Goal: Transaction & Acquisition: Purchase product/service

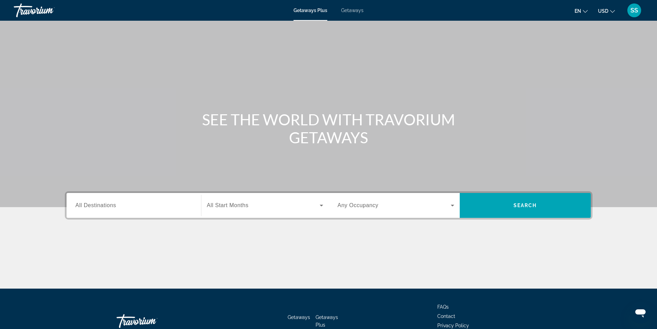
click at [351, 10] on span "Getaways" at bounding box center [352, 11] width 22 height 6
click at [304, 7] on div "Getaways Plus Getaways en English Español Français Italiano Português русский U…" at bounding box center [328, 10] width 657 height 18
click at [306, 11] on span "Getaways Plus" at bounding box center [310, 11] width 33 height 6
click at [131, 210] on div "Search widget" at bounding box center [134, 206] width 117 height 20
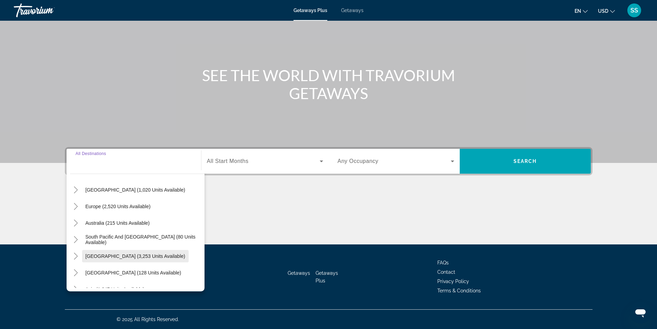
scroll to position [112, 0]
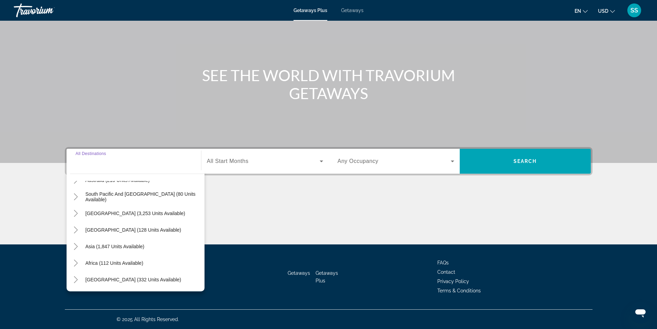
click at [127, 280] on span "Middle East (332 units available)" at bounding box center [134, 280] width 96 height 6
type input "**********"
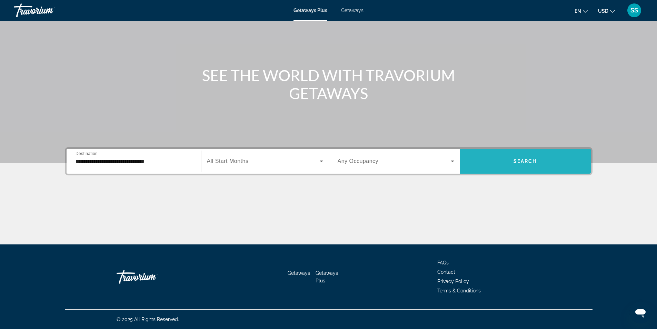
click at [501, 162] on span "Search widget" at bounding box center [525, 161] width 131 height 17
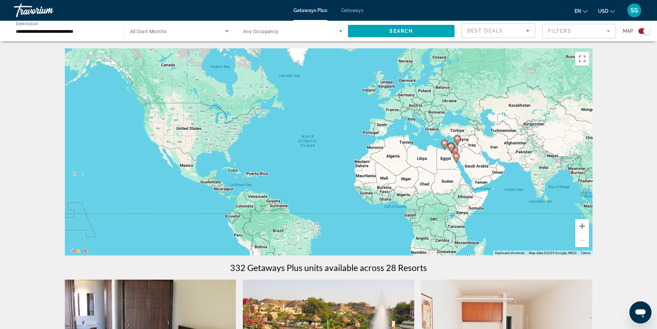
click at [283, 33] on span "Search widget" at bounding box center [291, 31] width 96 height 8
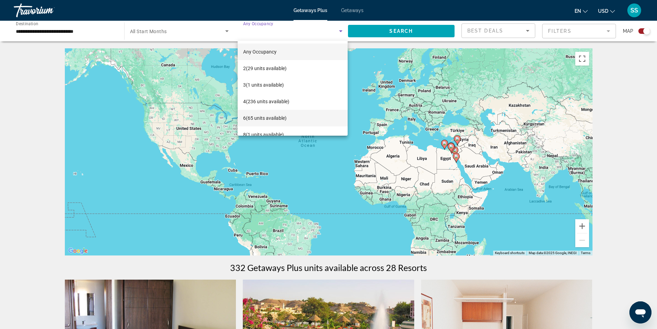
click at [250, 117] on span "6 (65 units available)" at bounding box center [264, 118] width 43 height 8
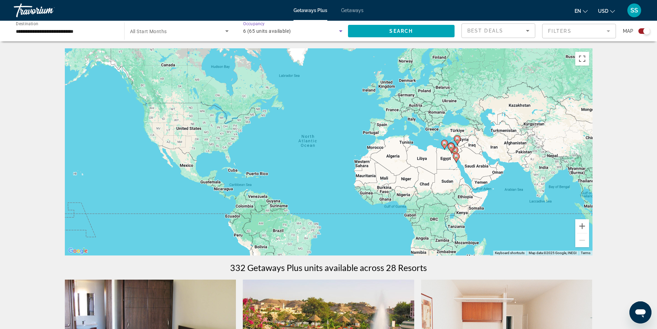
click at [298, 26] on div "6 (65 units available)" at bounding box center [292, 30] width 99 height 19
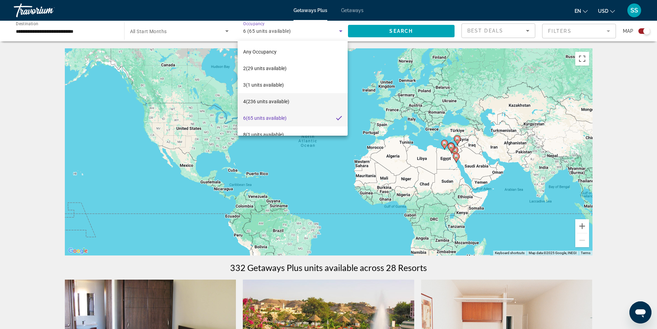
click at [271, 104] on span "4 (236 units available)" at bounding box center [266, 101] width 46 height 8
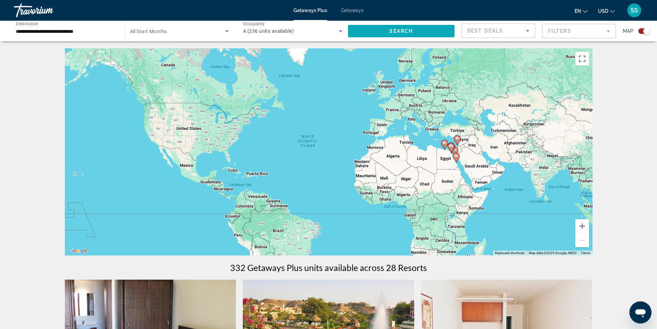
click at [372, 38] on span "Search widget" at bounding box center [401, 31] width 107 height 17
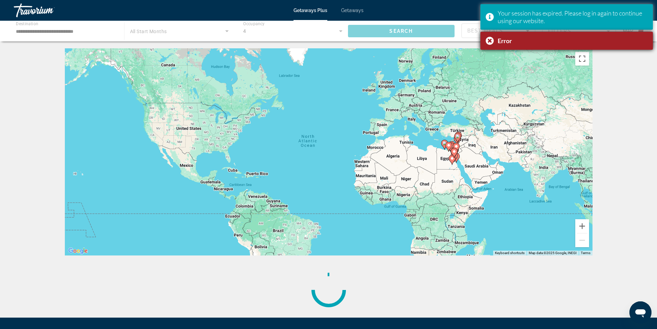
click at [487, 40] on div "Error" at bounding box center [567, 41] width 173 height 18
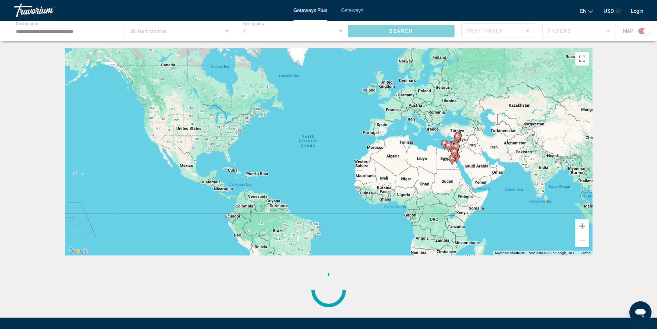
click at [640, 31] on div "Main content" at bounding box center [328, 31] width 657 height 21
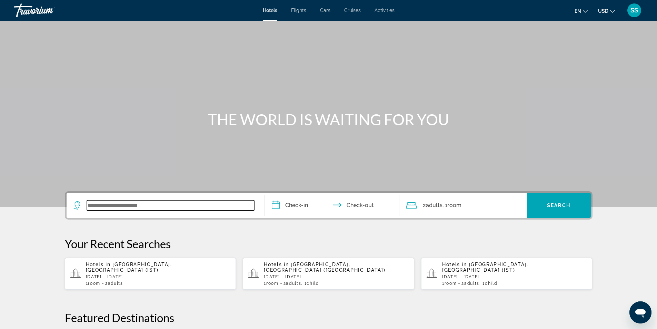
click at [159, 202] on input "Search widget" at bounding box center [170, 205] width 167 height 10
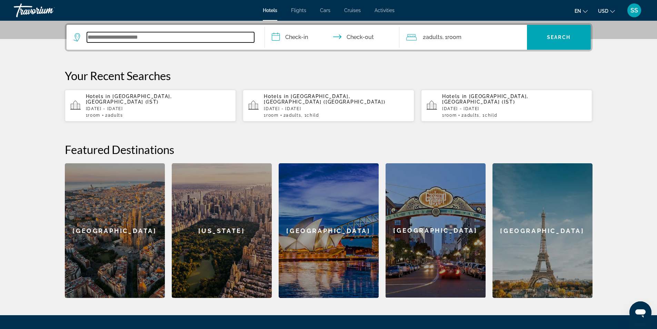
scroll to position [169, 0]
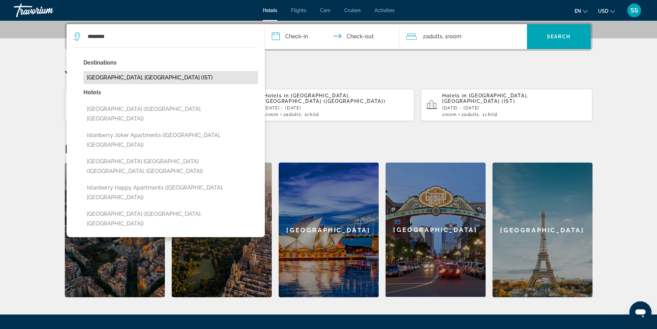
click at [103, 84] on button "Istanbul, Turkey (IST)" at bounding box center [171, 77] width 175 height 13
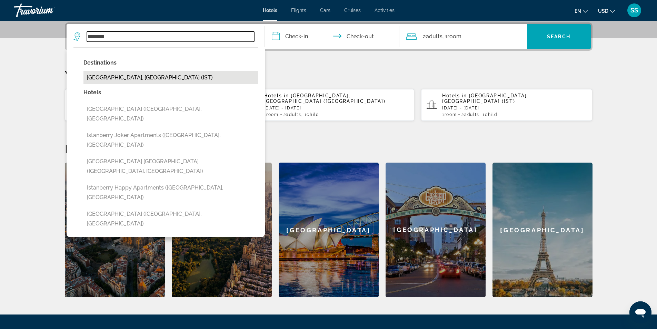
type input "**********"
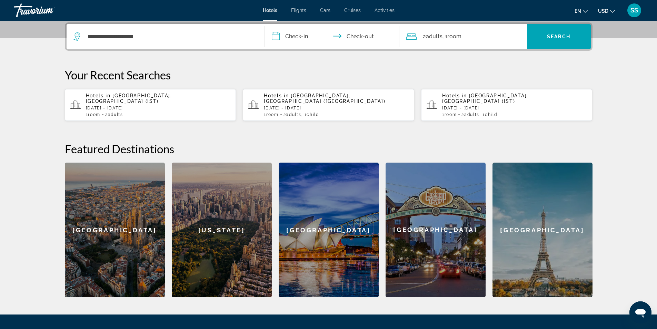
click at [282, 38] on input "**********" at bounding box center [333, 37] width 137 height 27
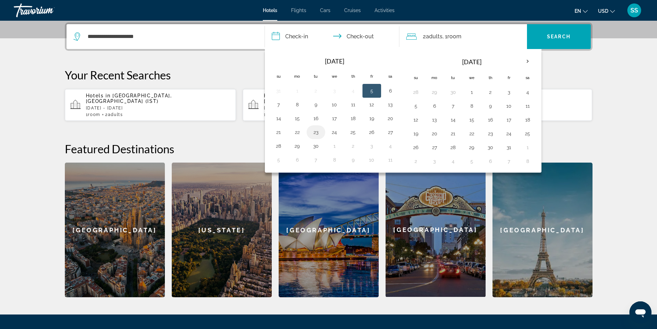
click at [315, 133] on button "23" at bounding box center [316, 132] width 11 height 10
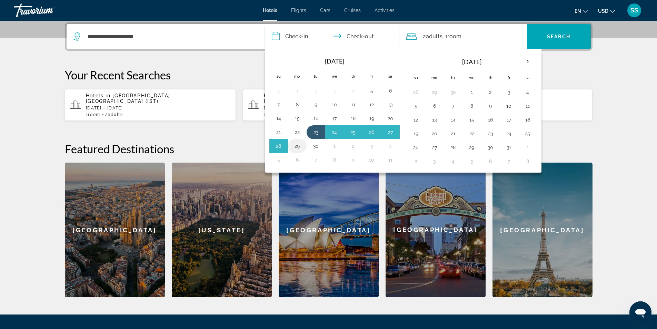
click at [294, 145] on button "29" at bounding box center [297, 146] width 11 height 10
type input "**********"
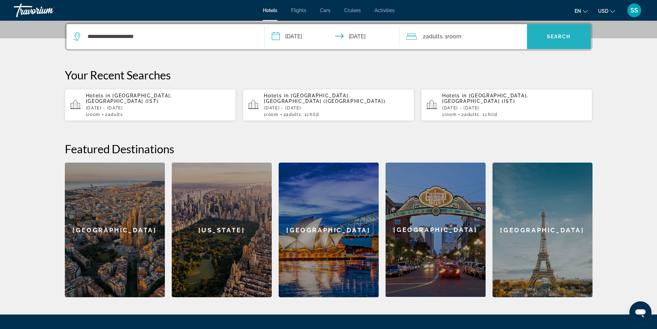
click at [543, 38] on span "Search widget" at bounding box center [559, 36] width 64 height 17
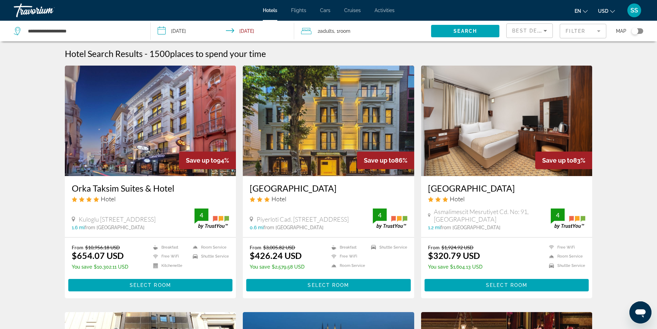
click at [641, 31] on div "Toggle map" at bounding box center [638, 31] width 12 height 6
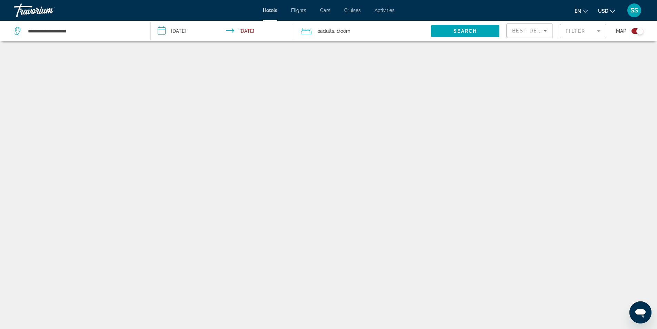
scroll to position [41, 0]
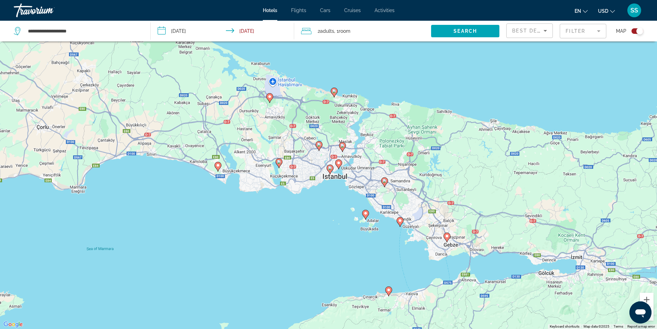
drag, startPoint x: 299, startPoint y: 151, endPoint x: 295, endPoint y: 196, distance: 45.1
click at [295, 196] on div "To activate drag with keyboard, press Alt + Enter. Once in keyboard drag state,…" at bounding box center [328, 164] width 657 height 329
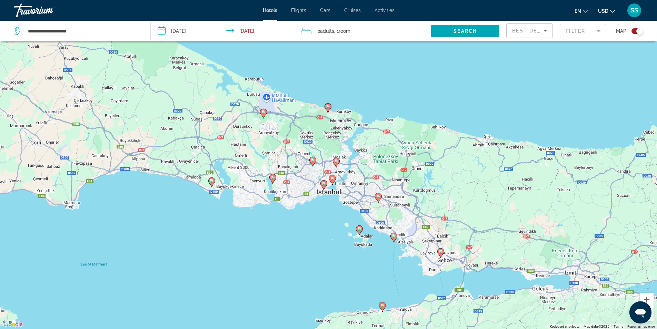
click at [325, 184] on image "Main content" at bounding box center [324, 184] width 4 height 4
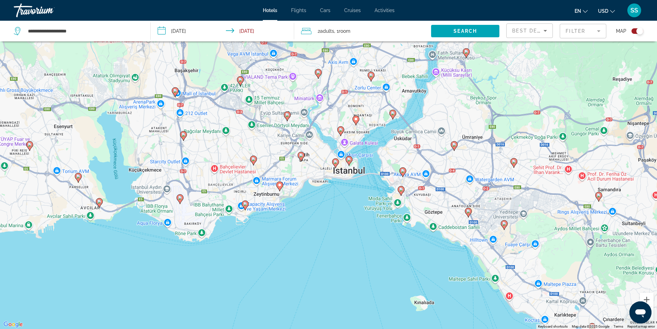
click at [350, 160] on image "Main content" at bounding box center [349, 159] width 4 height 4
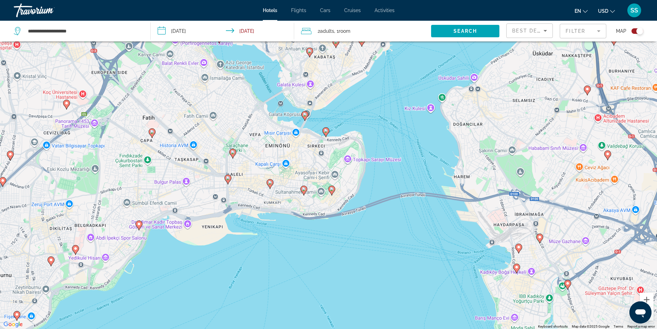
click at [324, 130] on image "Main content" at bounding box center [326, 131] width 4 height 4
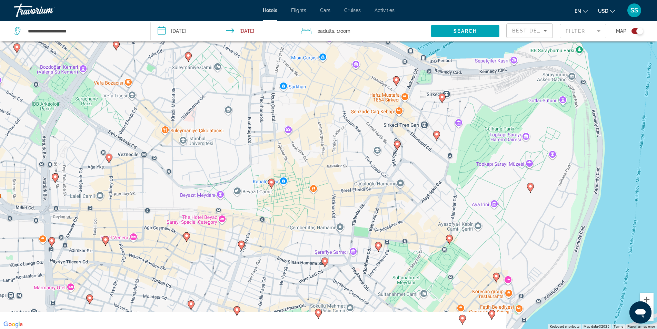
drag, startPoint x: 223, startPoint y: 218, endPoint x: 339, endPoint y: 115, distance: 155.4
click at [339, 115] on div "To navigate, press the arrow keys. To activate drag with keyboard, press Alt + …" at bounding box center [328, 164] width 657 height 329
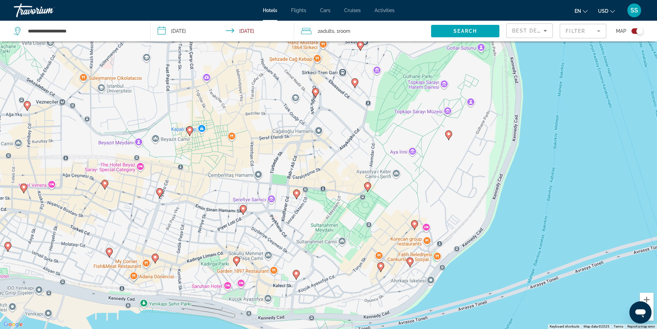
drag, startPoint x: 402, startPoint y: 203, endPoint x: 312, endPoint y: 150, distance: 104.4
click at [312, 150] on div "To navigate, press the arrow keys. To activate drag with keyboard, press Alt + …" at bounding box center [328, 164] width 657 height 329
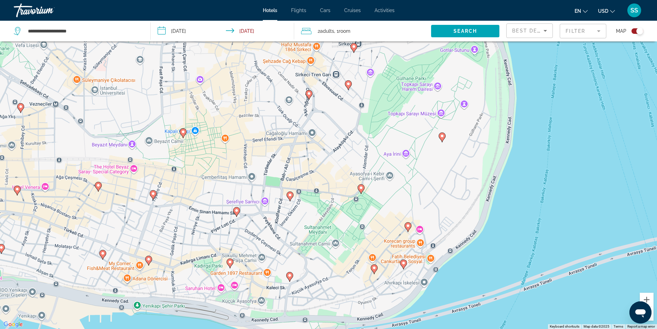
click at [363, 189] on image "Main content" at bounding box center [361, 188] width 4 height 4
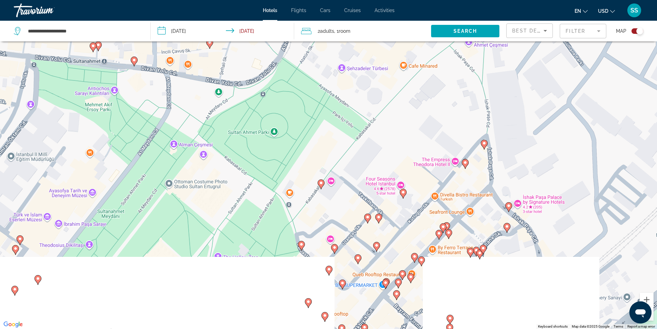
drag, startPoint x: 399, startPoint y: 253, endPoint x: 352, endPoint y: 158, distance: 105.6
click at [352, 158] on div "To navigate, press the arrow keys. To activate drag with keyboard, press Alt + …" at bounding box center [328, 164] width 657 height 329
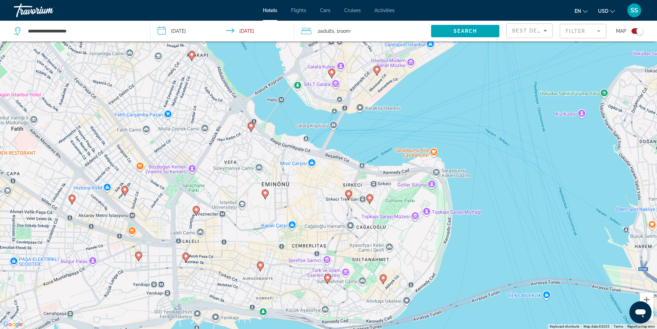
drag, startPoint x: 349, startPoint y: 127, endPoint x: 336, endPoint y: 242, distance: 116.0
click at [336, 242] on div "To navigate, press the arrow keys. To activate drag with keyboard, press Alt + …" at bounding box center [328, 164] width 657 height 329
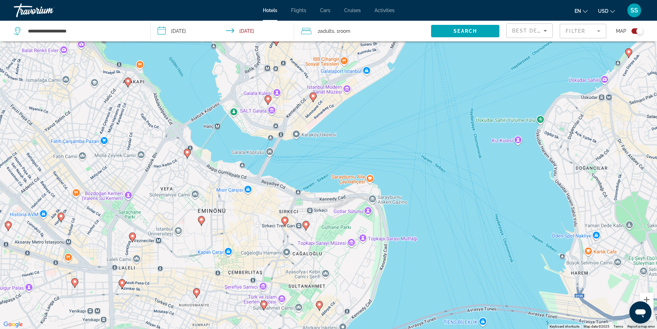
drag, startPoint x: 330, startPoint y: 258, endPoint x: 263, endPoint y: 281, distance: 70.9
click at [263, 281] on div "To navigate, press the arrow keys. To activate drag with keyboard, press Alt + …" at bounding box center [328, 164] width 657 height 329
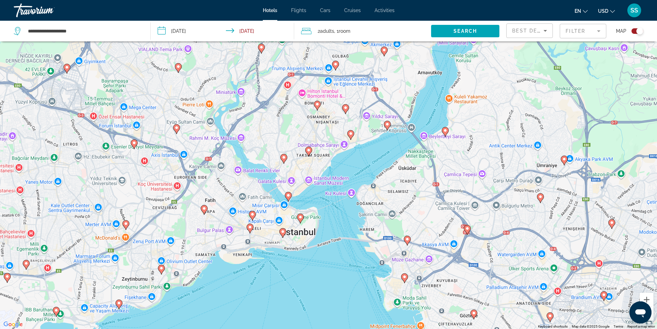
click at [282, 232] on image "Main content" at bounding box center [283, 231] width 4 height 4
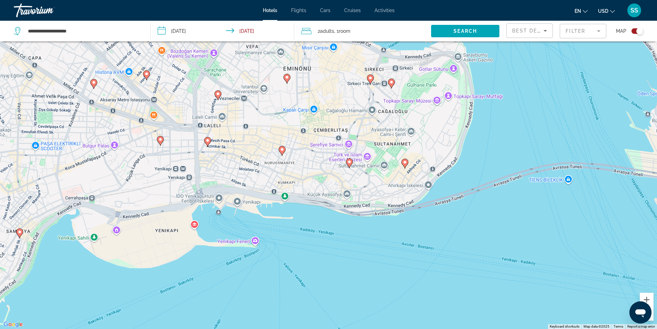
click at [405, 163] on image "Main content" at bounding box center [405, 162] width 4 height 4
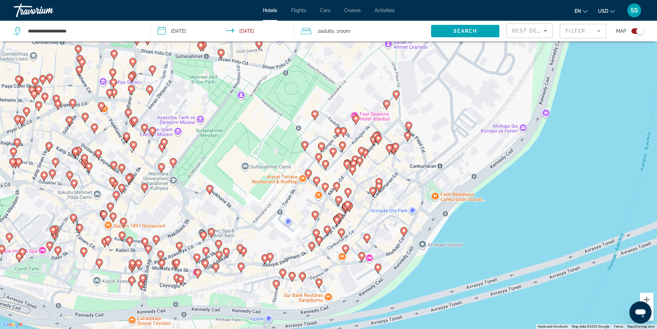
click at [283, 271] on image "Main content" at bounding box center [283, 272] width 4 height 4
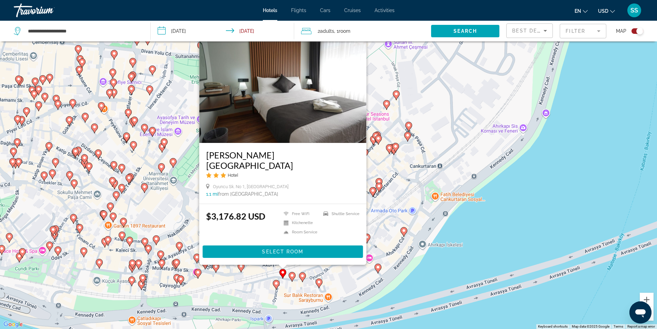
click at [275, 284] on image "Main content" at bounding box center [276, 283] width 4 height 4
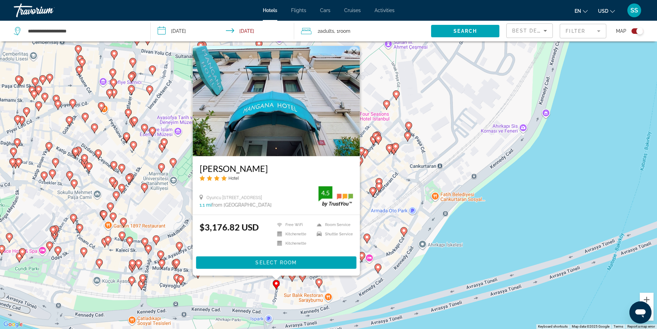
click at [367, 180] on div "To activate drag with keyboard, press Alt + Enter. Once in keyboard drag state,…" at bounding box center [328, 164] width 657 height 329
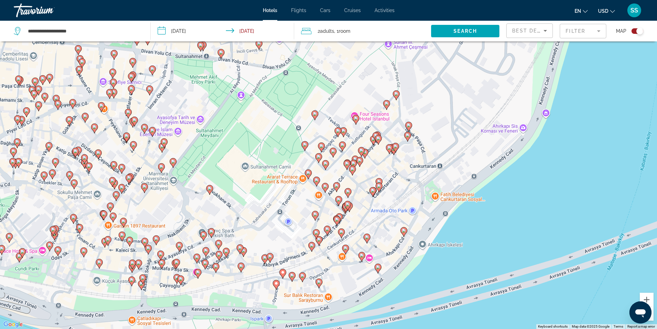
click at [386, 99] on div "To activate drag with keyboard, press Alt + Enter. Once in keyboard drag state,…" at bounding box center [328, 164] width 657 height 329
click at [593, 28] on mat-form-field "Filter" at bounding box center [583, 31] width 47 height 14
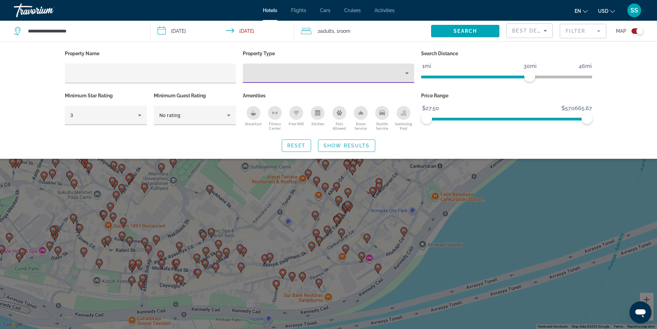
click at [342, 71] on div "Property type" at bounding box center [326, 73] width 157 height 8
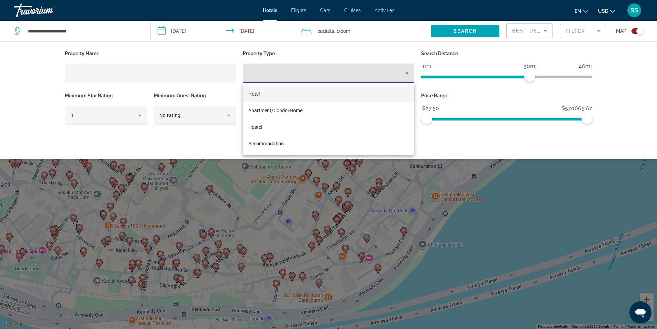
click at [478, 195] on div at bounding box center [328, 164] width 657 height 329
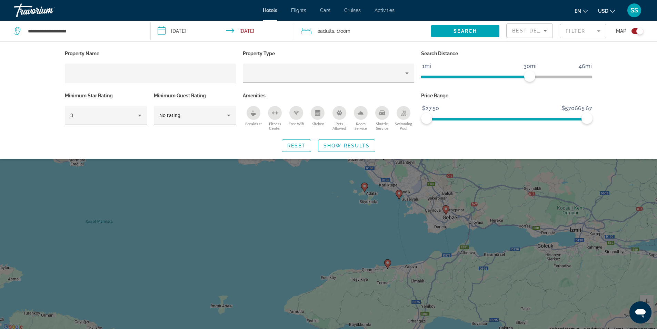
scroll to position [83, 0]
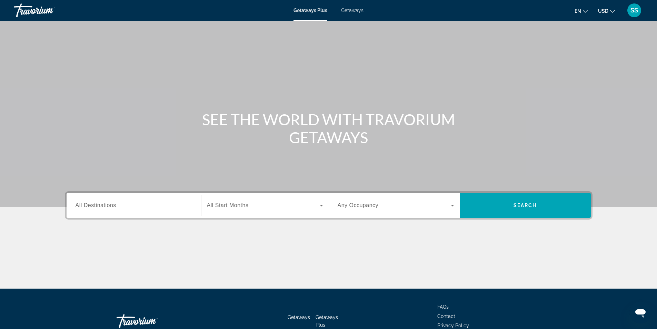
click at [361, 10] on span "Getaways" at bounding box center [352, 11] width 22 height 6
click at [137, 211] on div "Search widget" at bounding box center [134, 206] width 117 height 20
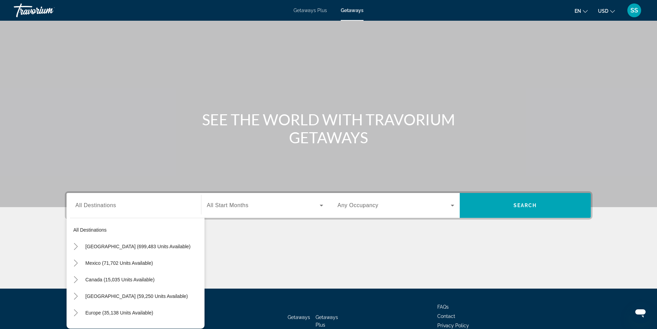
click at [344, 10] on span "Getaways" at bounding box center [352, 11] width 23 height 6
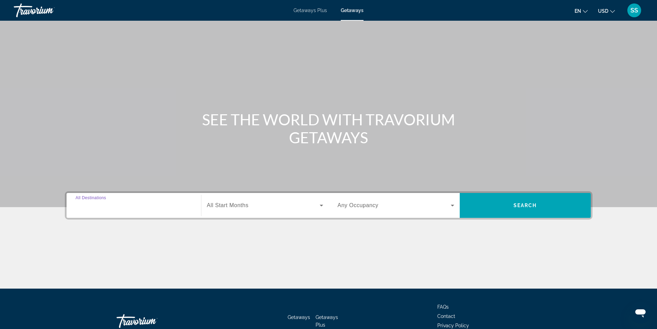
click at [164, 204] on input "Destination All Destinations" at bounding box center [134, 206] width 117 height 8
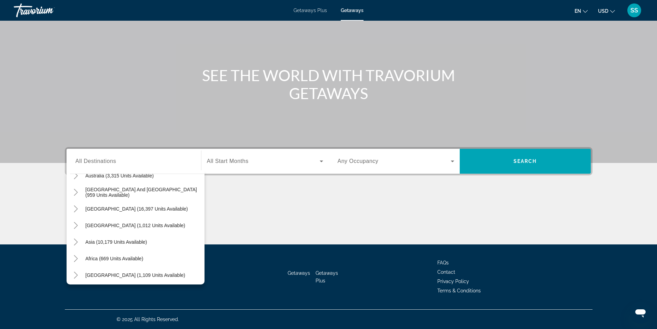
scroll to position [112, 0]
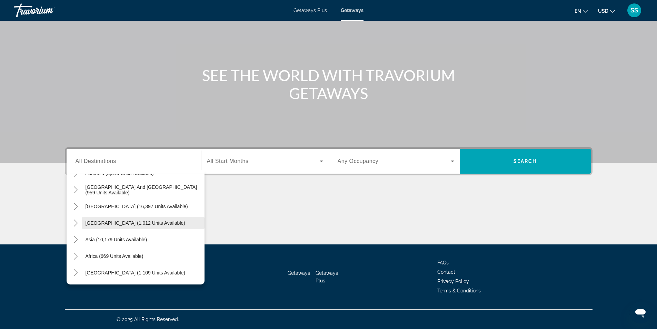
drag, startPoint x: 160, startPoint y: 235, endPoint x: 177, endPoint y: 228, distance: 18.8
click at [177, 228] on mat-tree "All destinations United States (699,483 units available) Mexico (71,702 units a…" at bounding box center [137, 173] width 135 height 215
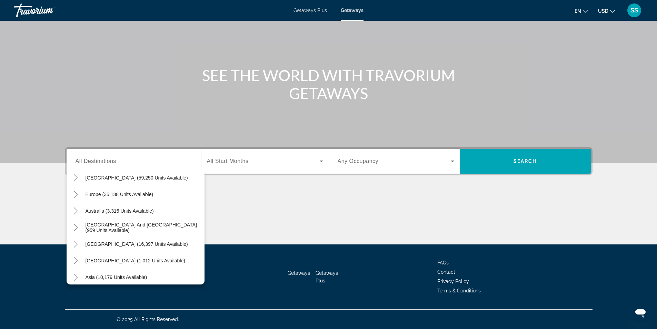
scroll to position [64, 0]
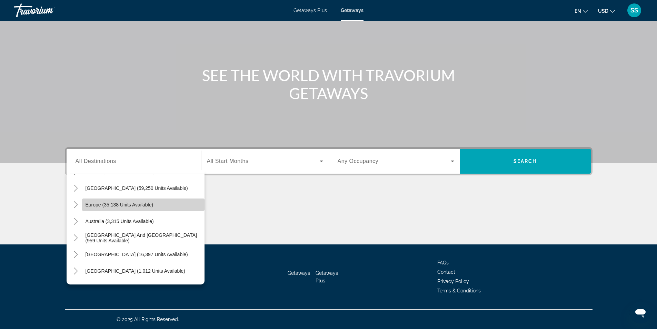
click at [154, 201] on span "Search widget" at bounding box center [143, 204] width 123 height 17
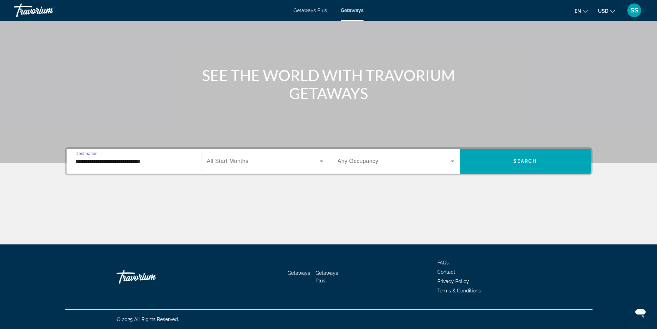
click at [158, 165] on input "**********" at bounding box center [134, 161] width 117 height 8
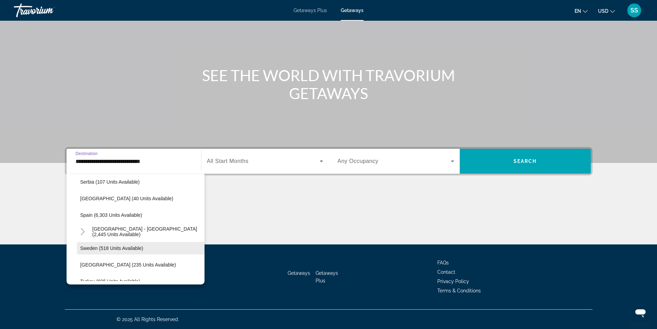
scroll to position [386, 0]
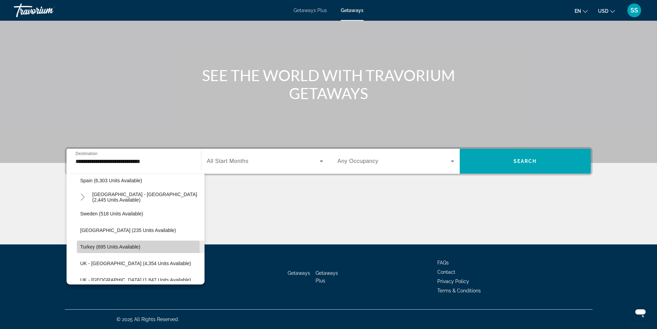
click at [123, 248] on span "Turkey (695 units available)" at bounding box center [110, 247] width 60 height 6
type input "**********"
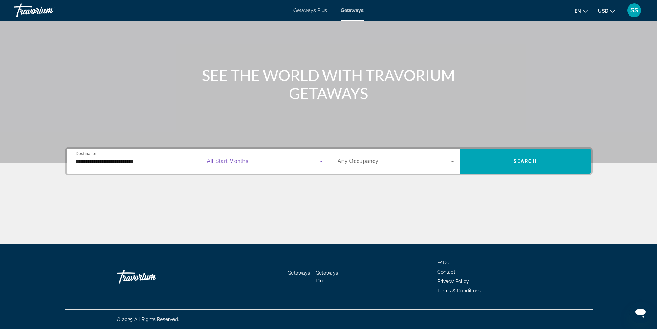
click at [267, 165] on span "Search widget" at bounding box center [263, 161] width 113 height 8
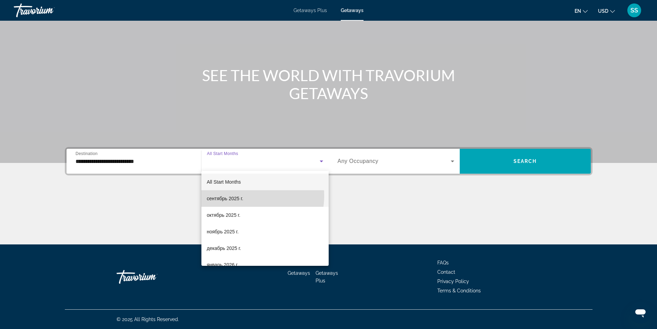
click at [245, 195] on mat-option "сентябрь 2025 г." at bounding box center [265, 198] width 127 height 17
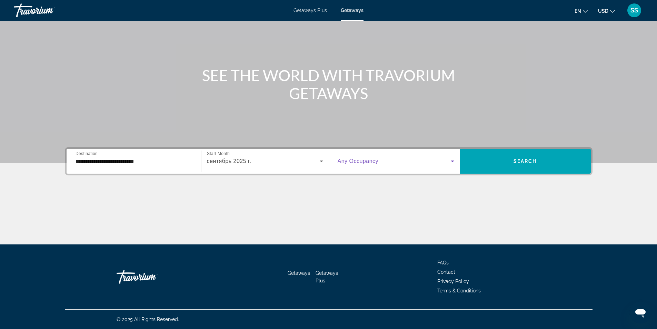
click at [419, 163] on span "Search widget" at bounding box center [394, 161] width 113 height 8
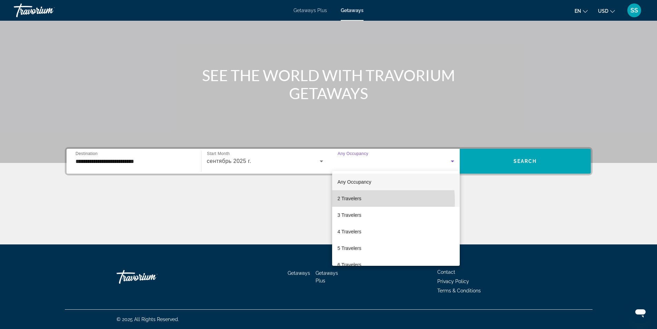
drag, startPoint x: 341, startPoint y: 202, endPoint x: 441, endPoint y: 191, distance: 100.3
click at [341, 202] on span "2 Travelers" at bounding box center [350, 198] width 24 height 8
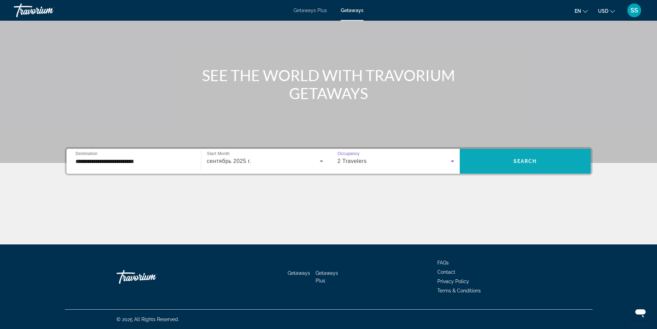
click at [544, 165] on span "Search widget" at bounding box center [525, 161] width 131 height 17
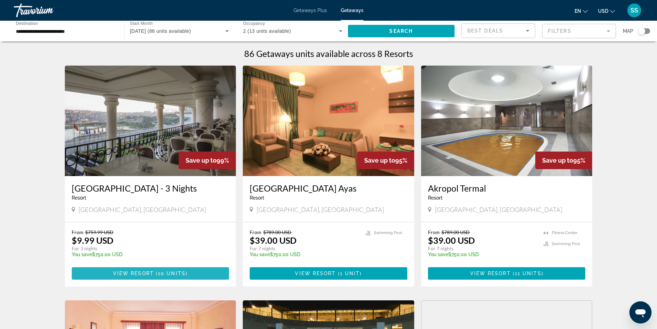
click at [100, 272] on span "Main content" at bounding box center [151, 273] width 158 height 17
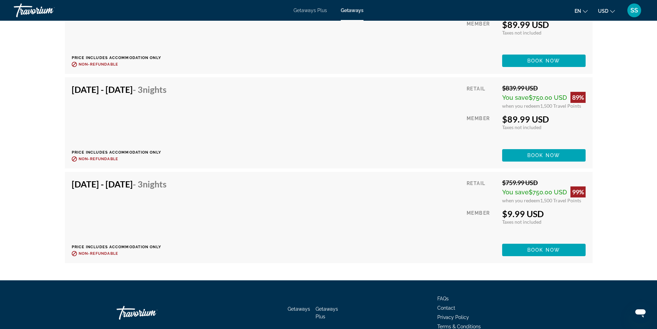
scroll to position [1242, 0]
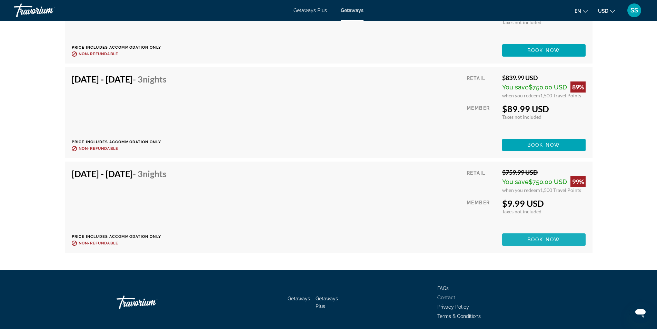
click at [541, 238] on span "Book now" at bounding box center [544, 240] width 33 height 6
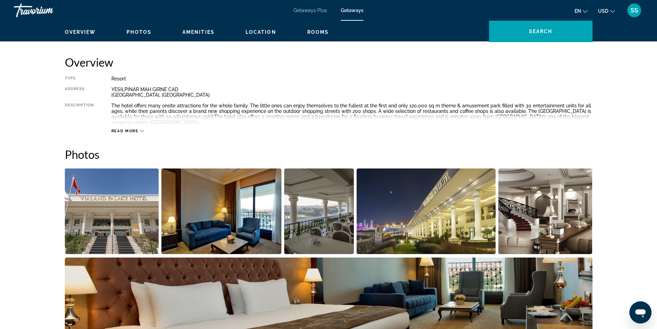
scroll to position [242, 0]
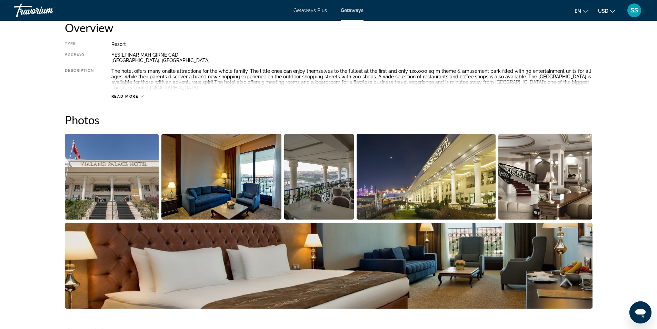
click at [129, 95] on span "Read more" at bounding box center [124, 96] width 27 height 4
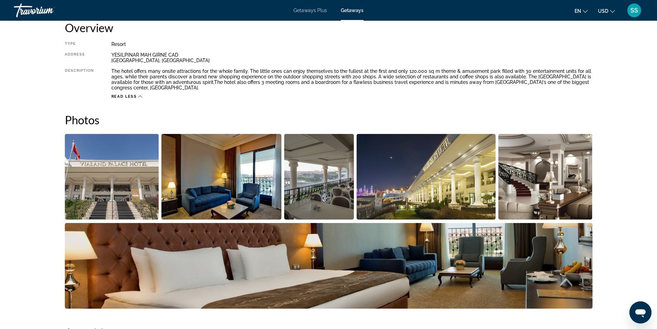
click at [129, 95] on span "Read less" at bounding box center [124, 96] width 26 height 4
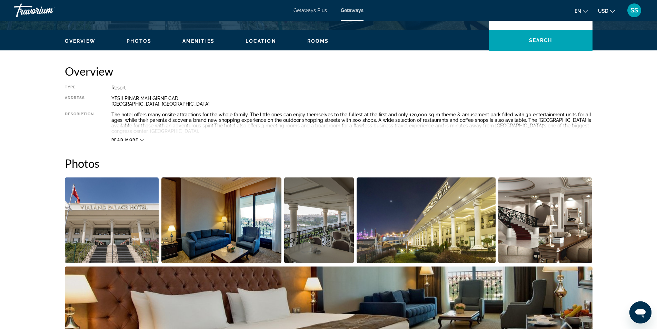
scroll to position [26, 0]
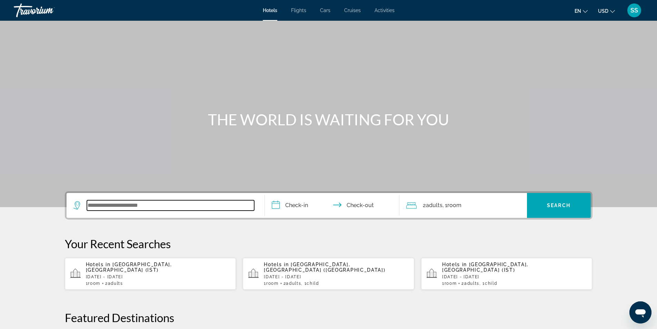
drag, startPoint x: 156, startPoint y: 205, endPoint x: 156, endPoint y: 209, distance: 4.5
paste input "**********"
click at [87, 206] on input "**********" at bounding box center [170, 205] width 167 height 10
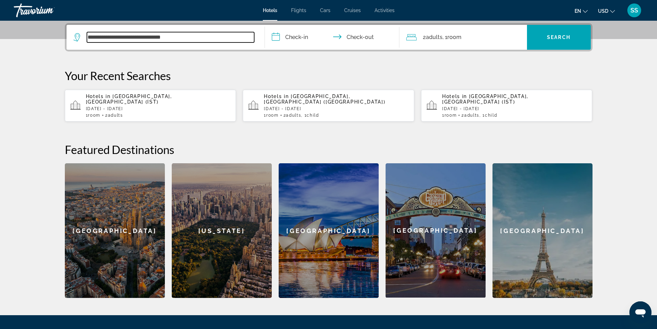
scroll to position [169, 0]
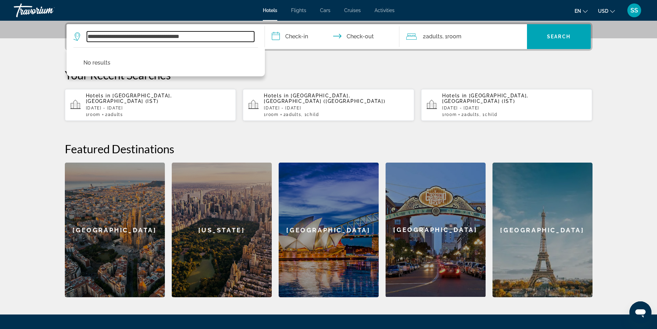
drag, startPoint x: 245, startPoint y: 36, endPoint x: 115, endPoint y: 34, distance: 129.8
click at [115, 34] on input "**********" at bounding box center [170, 36] width 167 height 10
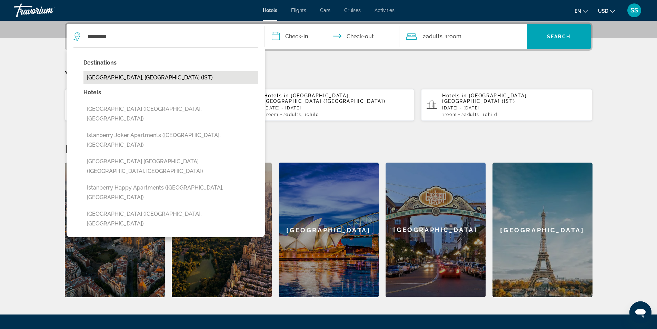
click at [124, 81] on button "Istanbul, Turkey (IST)" at bounding box center [171, 77] width 175 height 13
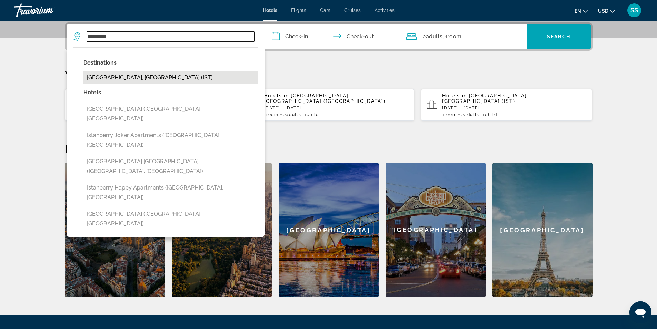
type input "**********"
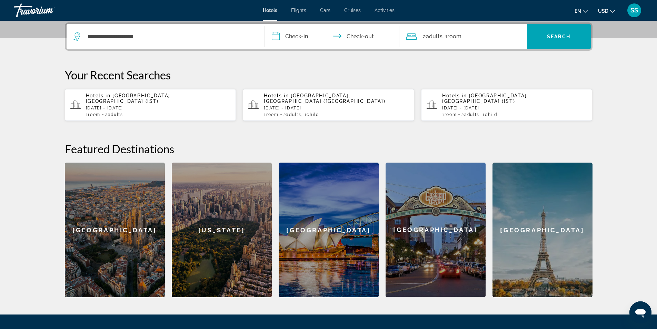
click at [301, 39] on input "**********" at bounding box center [333, 37] width 137 height 27
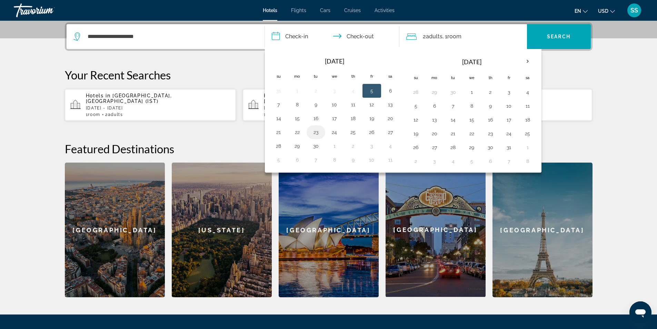
click at [315, 131] on button "23" at bounding box center [316, 132] width 11 height 10
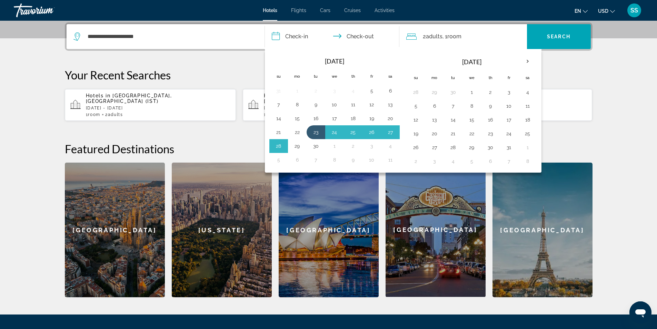
click at [299, 144] on button "29" at bounding box center [297, 146] width 11 height 10
type input "**********"
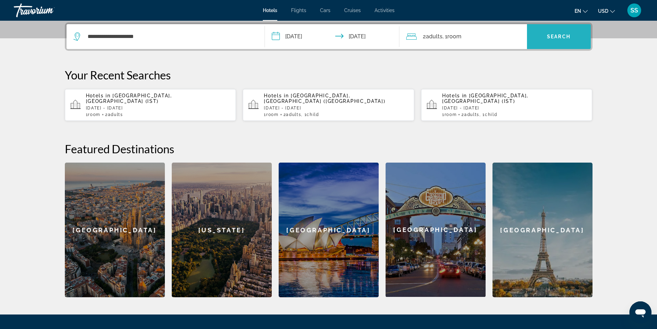
click at [548, 38] on span "Search" at bounding box center [558, 37] width 23 height 6
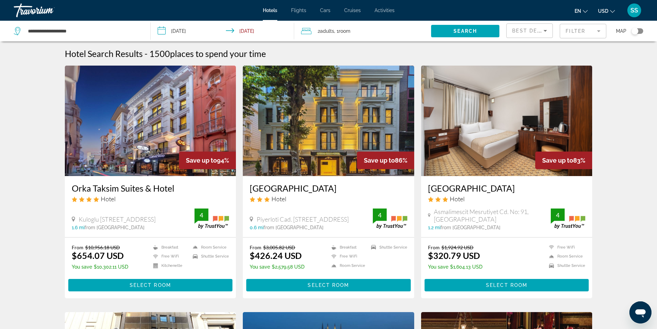
click at [298, 145] on img "Main content" at bounding box center [329, 121] width 172 height 110
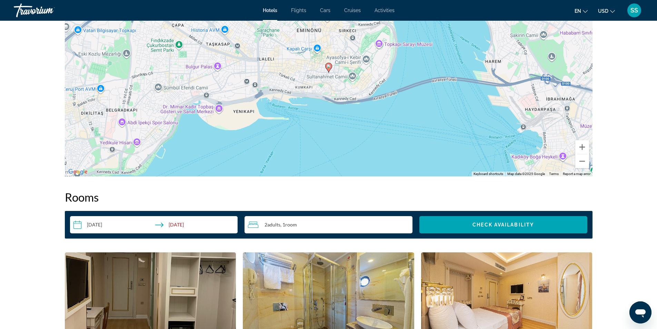
scroll to position [483, 0]
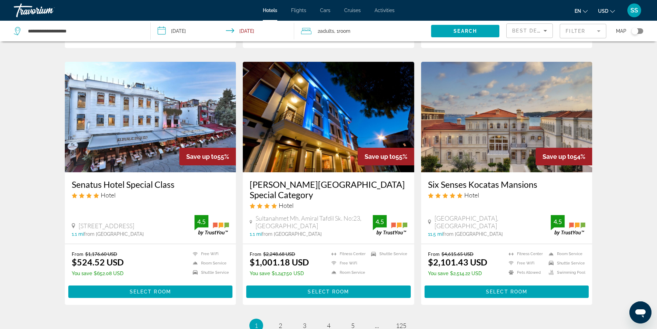
scroll to position [765, 0]
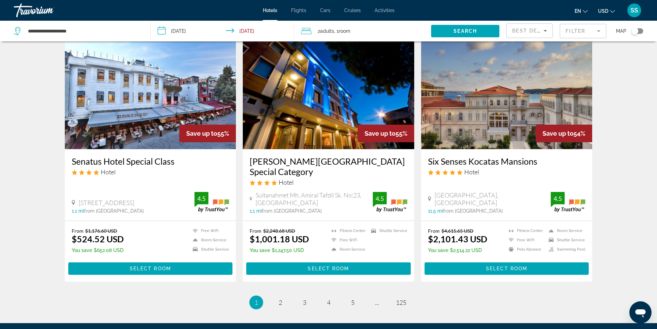
click at [169, 91] on img "Main content" at bounding box center [151, 94] width 172 height 110
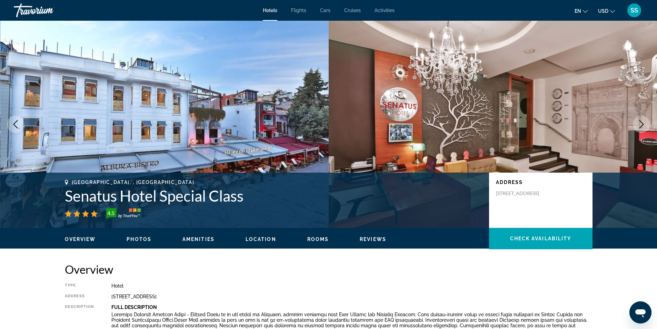
click at [643, 126] on icon "Next image" at bounding box center [642, 124] width 4 height 8
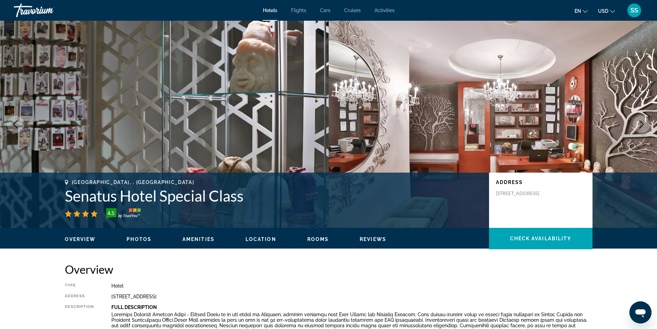
click at [643, 126] on icon "Next image" at bounding box center [642, 124] width 4 height 8
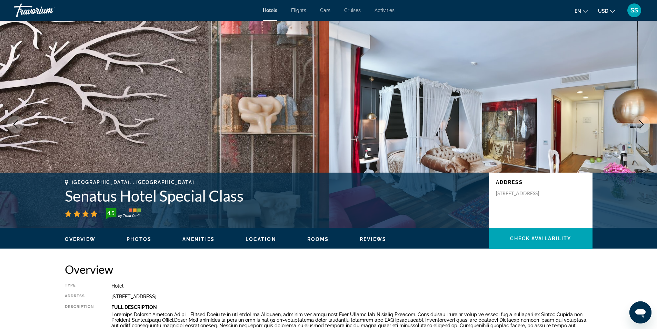
click at [643, 126] on icon "Next image" at bounding box center [642, 124] width 4 height 8
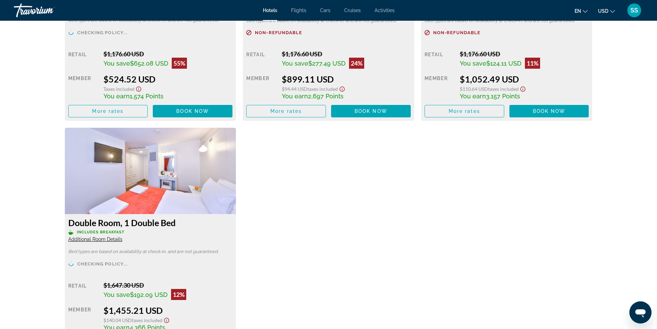
scroll to position [1104, 0]
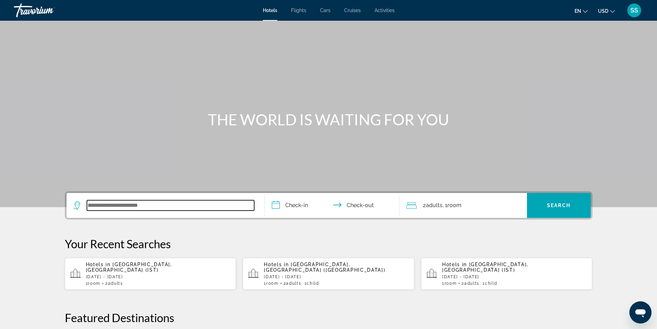
click at [164, 203] on input "Search widget" at bounding box center [170, 205] width 167 height 10
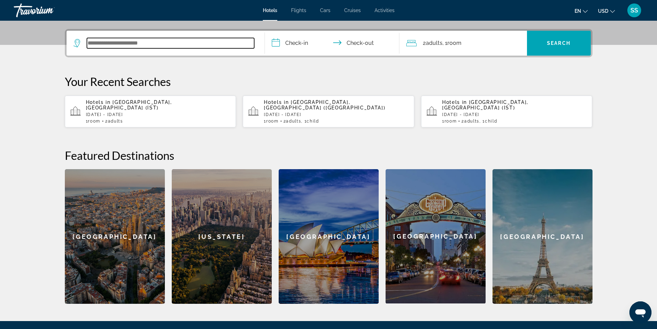
scroll to position [169, 0]
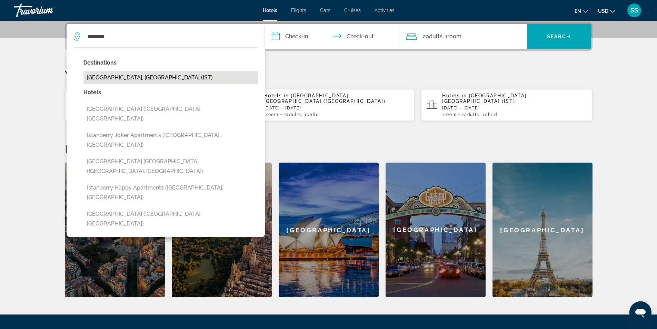
click at [127, 76] on button "[GEOGRAPHIC_DATA], [GEOGRAPHIC_DATA] (IST)" at bounding box center [171, 77] width 175 height 13
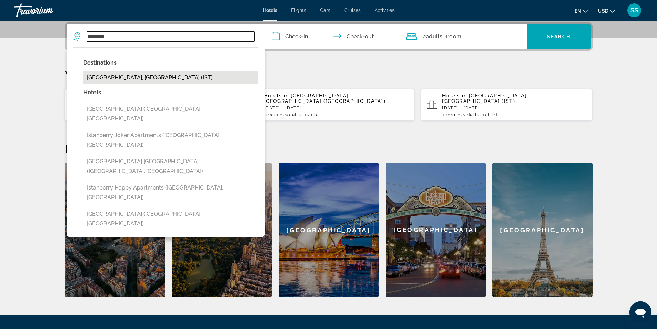
type input "**********"
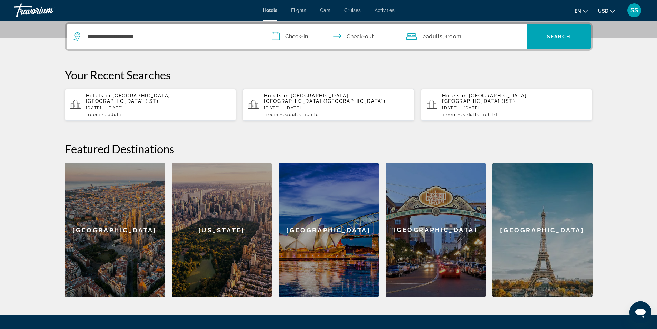
click at [303, 29] on input "**********" at bounding box center [333, 37] width 137 height 27
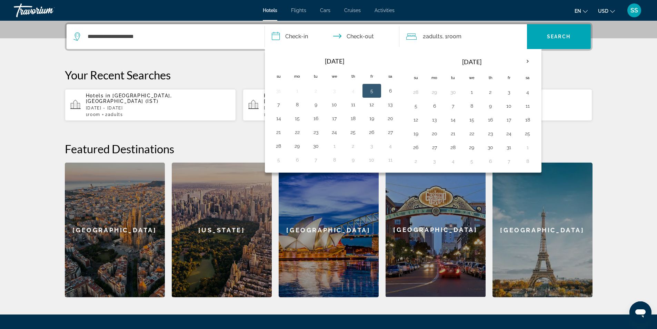
drag, startPoint x: 317, startPoint y: 133, endPoint x: 291, endPoint y: 138, distance: 26.1
click at [317, 133] on button "23" at bounding box center [316, 132] width 11 height 10
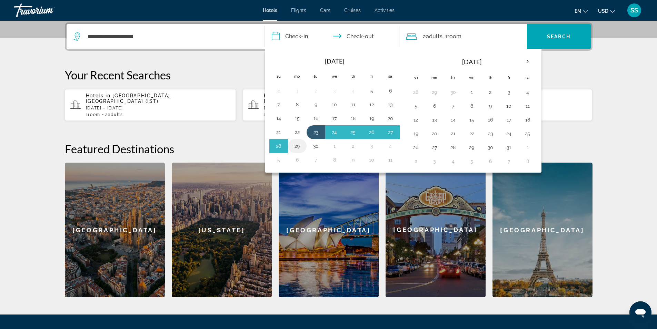
click at [295, 145] on button "29" at bounding box center [297, 146] width 11 height 10
type input "**********"
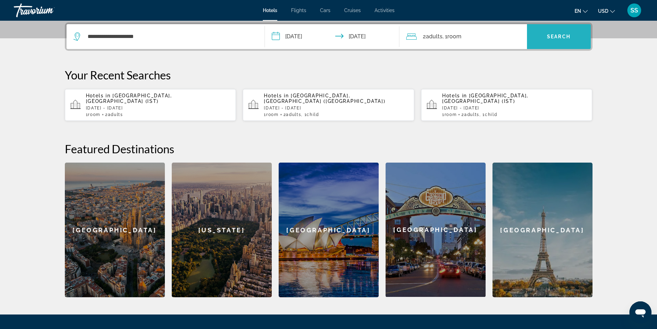
click at [550, 33] on span "Search widget" at bounding box center [559, 36] width 64 height 17
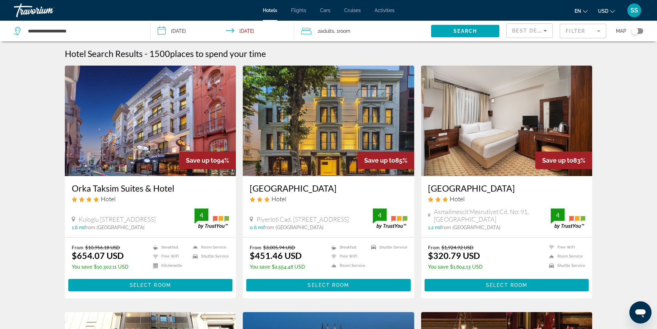
click at [299, 151] on img "Main content" at bounding box center [329, 121] width 172 height 110
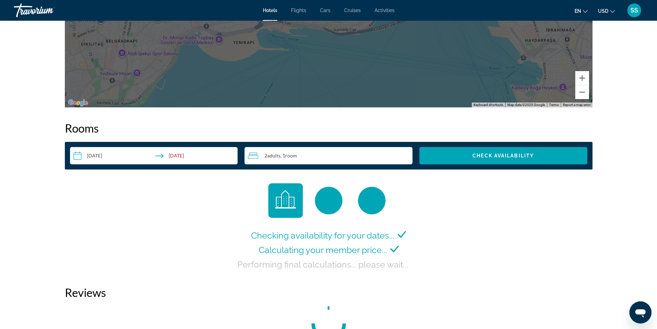
scroll to position [897, 0]
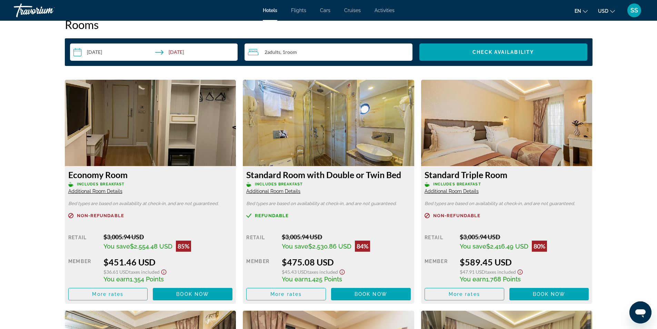
click at [270, 191] on span "Additional Room Details" at bounding box center [273, 191] width 54 height 6
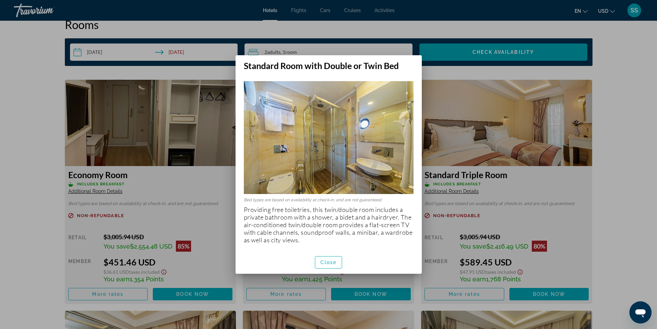
click at [452, 175] on div at bounding box center [328, 164] width 657 height 329
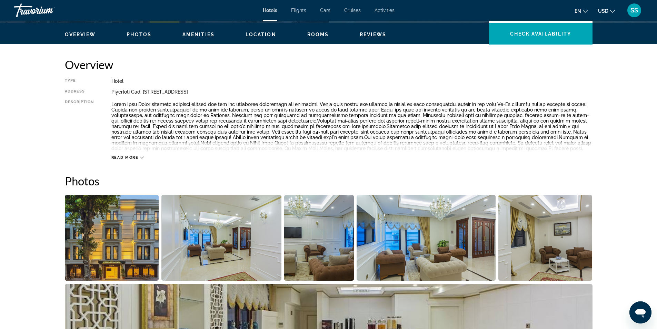
scroll to position [138, 0]
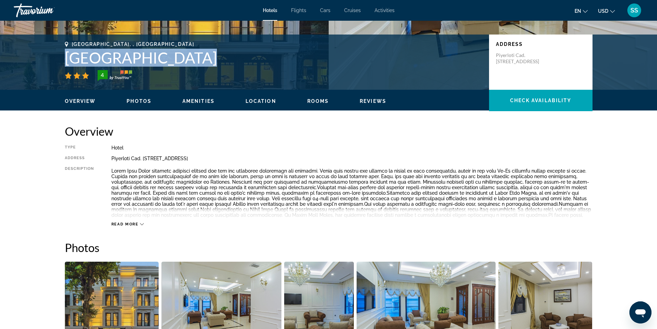
drag, startPoint x: 64, startPoint y: 57, endPoint x: 191, endPoint y: 69, distance: 127.9
click at [191, 69] on div "[GEOGRAPHIC_DATA], , [GEOGRAPHIC_DATA] [GEOGRAPHIC_DATA] 4 Address [GEOGRAPHIC_…" at bounding box center [329, 61] width 556 height 41
copy div "[GEOGRAPHIC_DATA]"
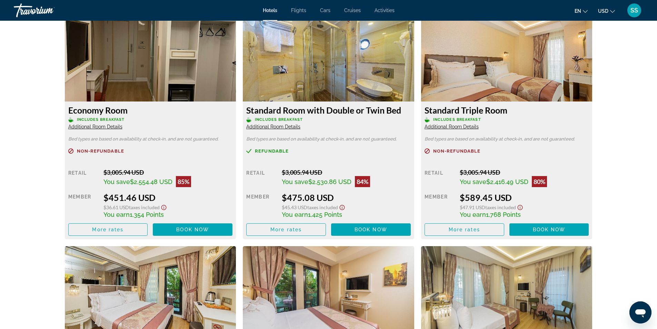
scroll to position [863, 0]
